Goal: Navigation & Orientation: Find specific page/section

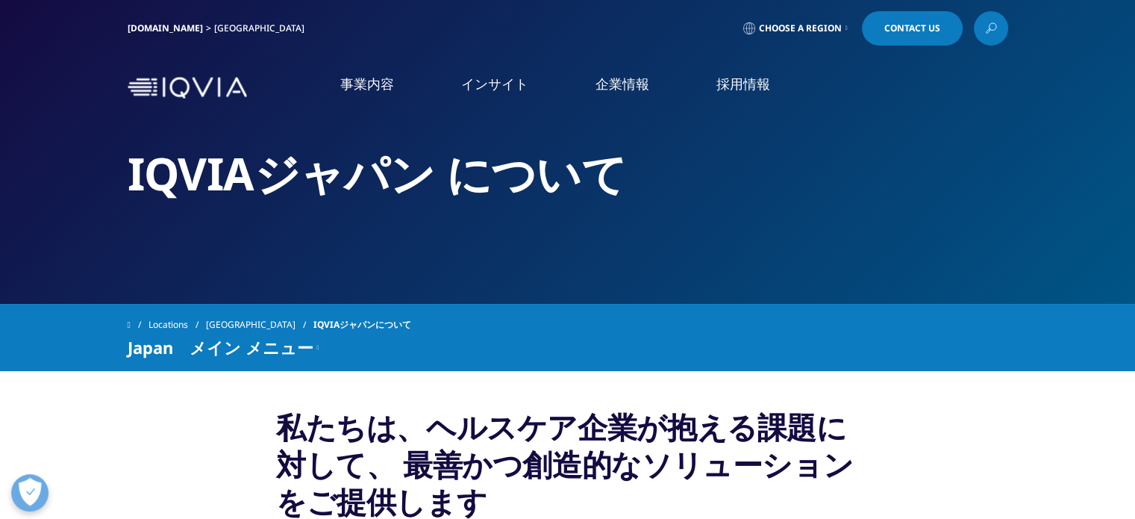
click at [156, 219] on link "IQVIA Connected Intelligence" at bounding box center [207, 218] width 371 height 16
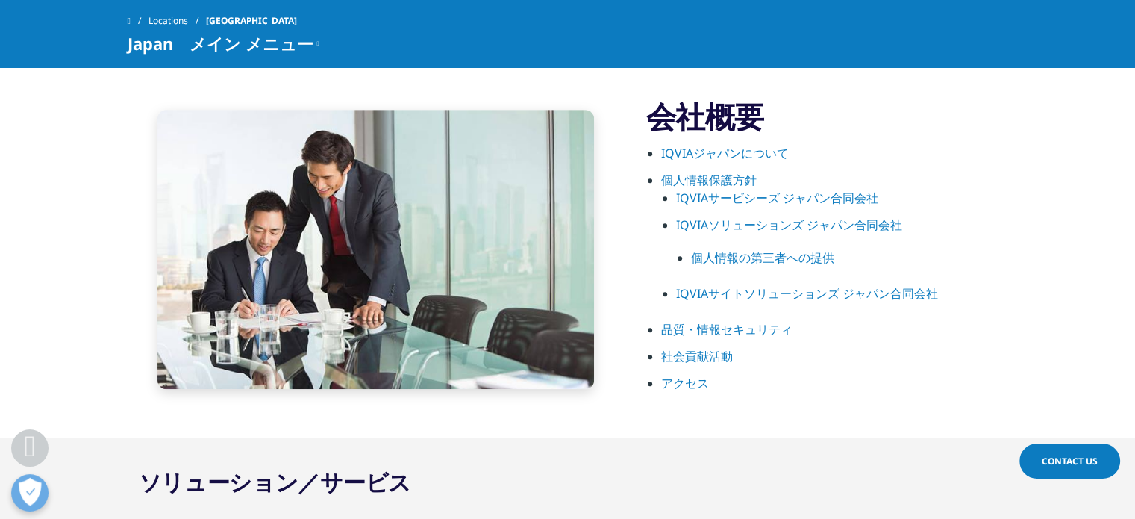
scroll to position [826, 0]
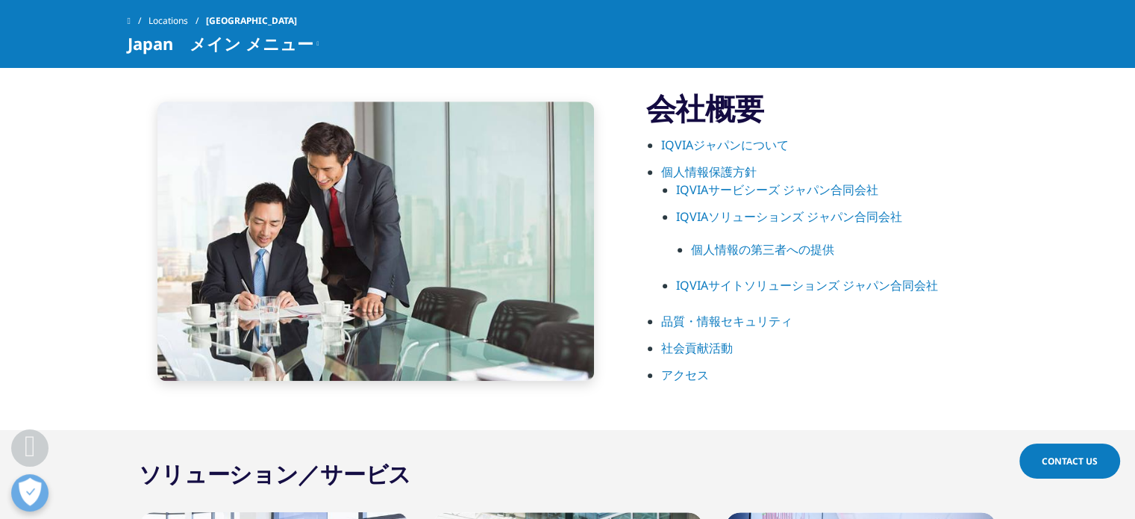
click at [736, 147] on link "IQVIAジャパンについて" at bounding box center [725, 145] width 128 height 16
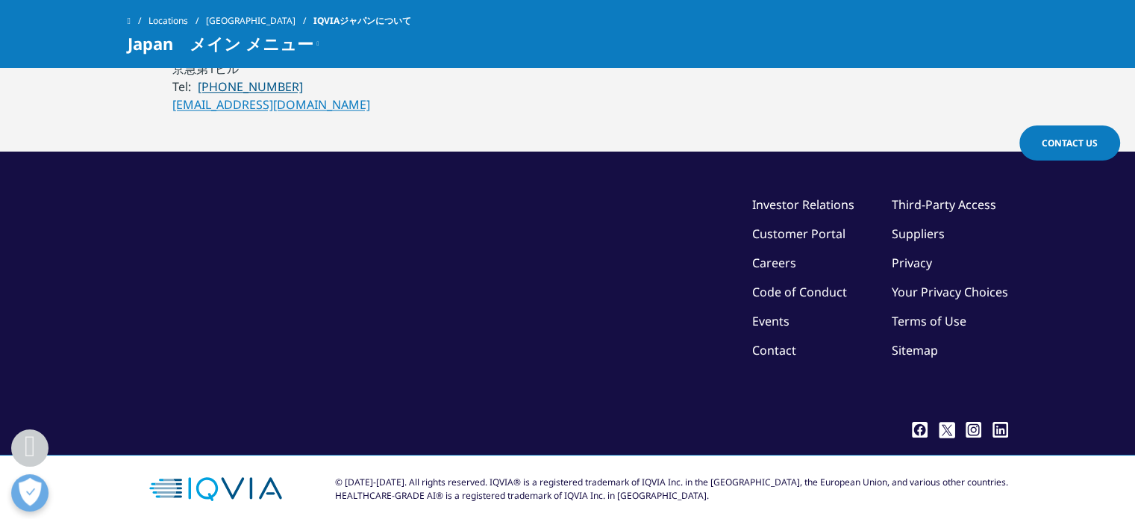
scroll to position [1528, 0]
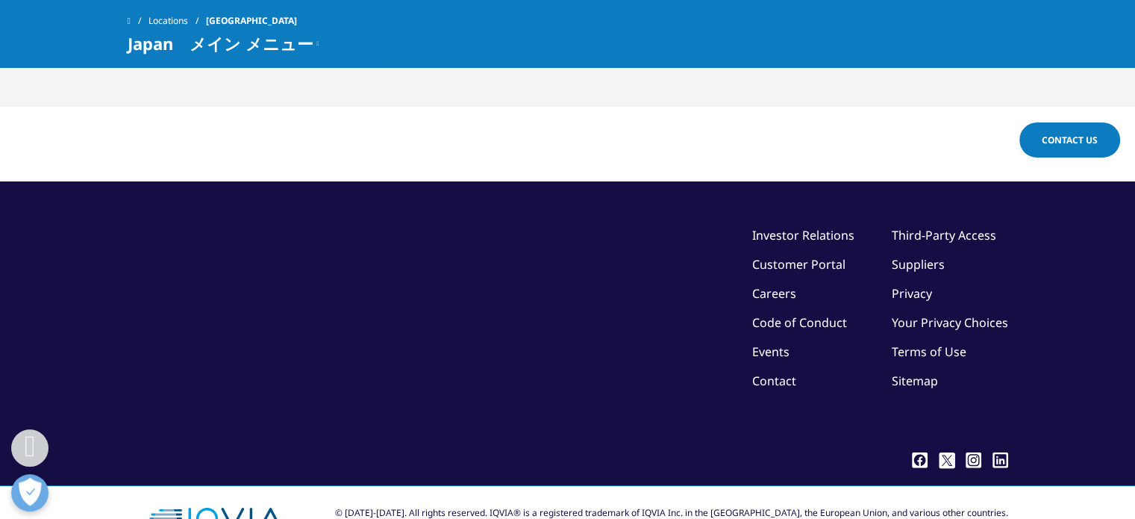
scroll to position [3834, 0]
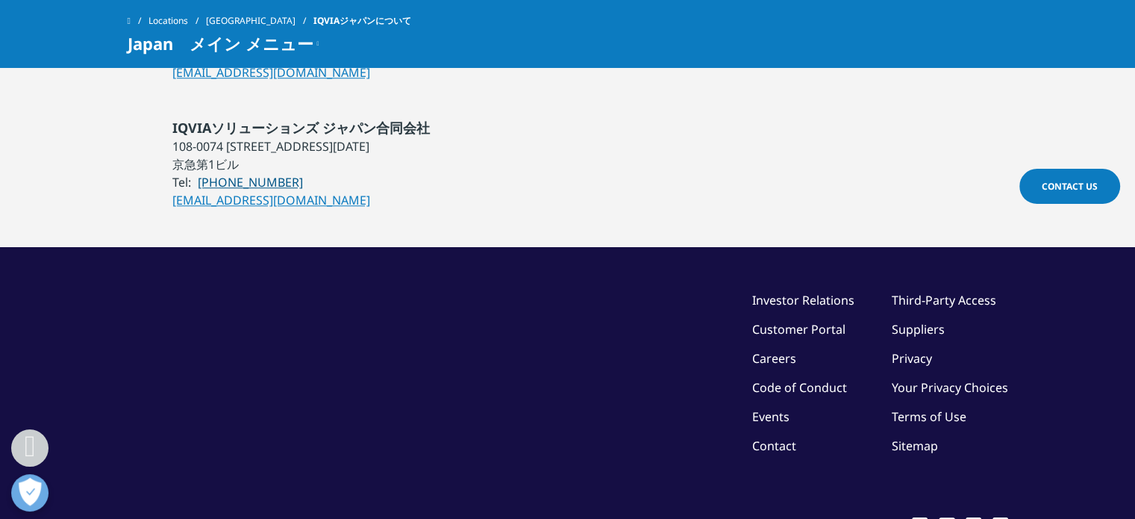
scroll to position [1474, 0]
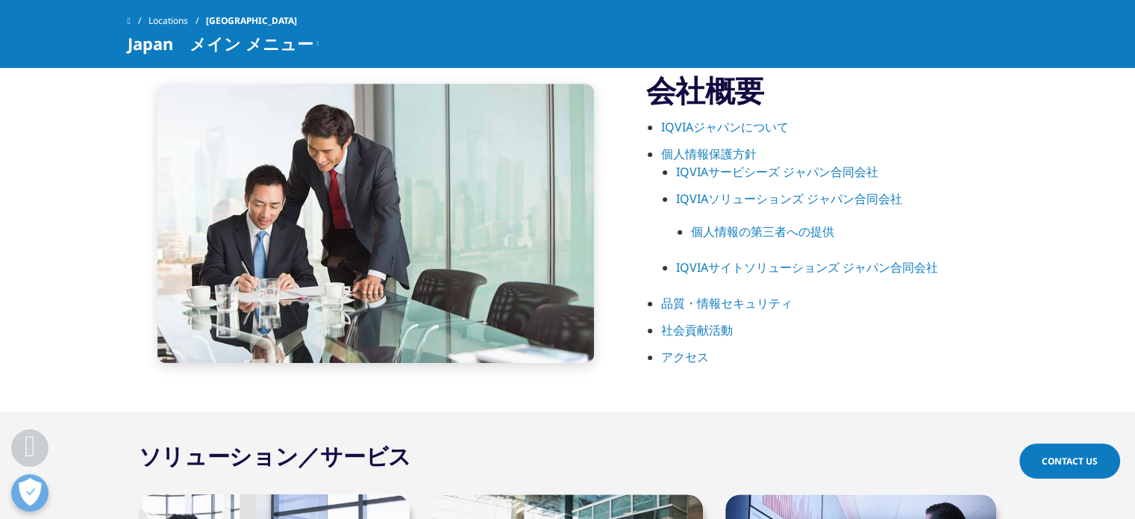
scroll to position [845, 0]
